Goal: Navigation & Orientation: Find specific page/section

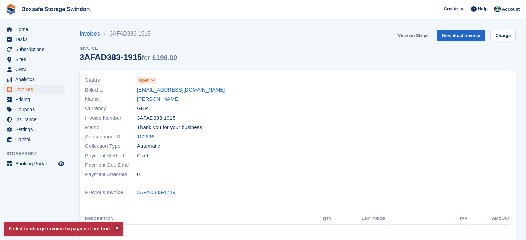
click at [413, 34] on link "View on Stripe" at bounding box center [413, 35] width 36 height 11
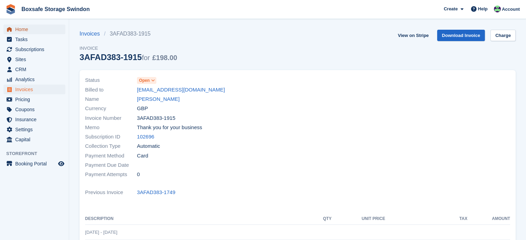
click at [34, 28] on span "Home" at bounding box center [36, 30] width 42 height 10
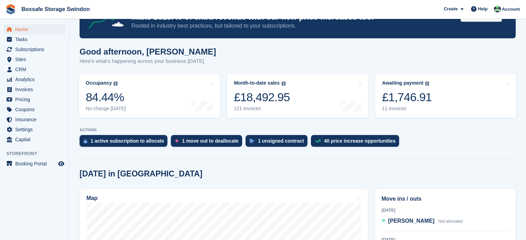
scroll to position [74, 0]
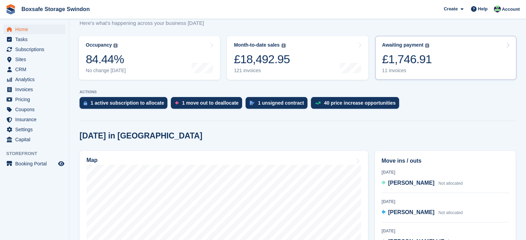
click at [403, 63] on div "£1,746.91" at bounding box center [407, 59] width 50 height 14
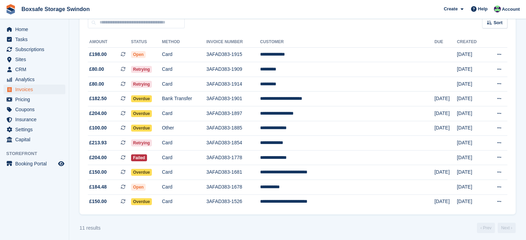
scroll to position [66, 0]
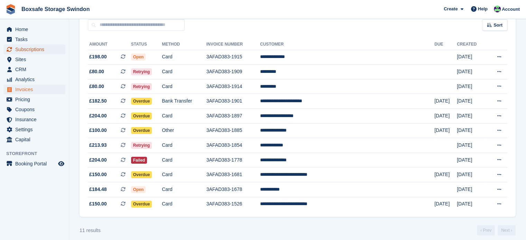
click at [38, 47] on span "Subscriptions" at bounding box center [36, 50] width 42 height 10
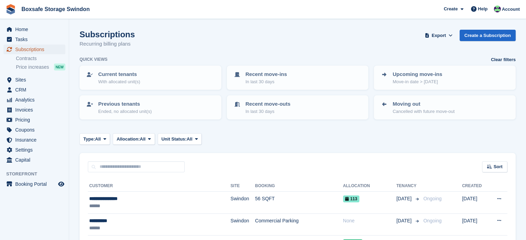
click at [42, 45] on span "Subscriptions" at bounding box center [36, 50] width 42 height 10
click at [40, 31] on span "Home" at bounding box center [36, 30] width 42 height 10
